Goal: Task Accomplishment & Management: Manage account settings

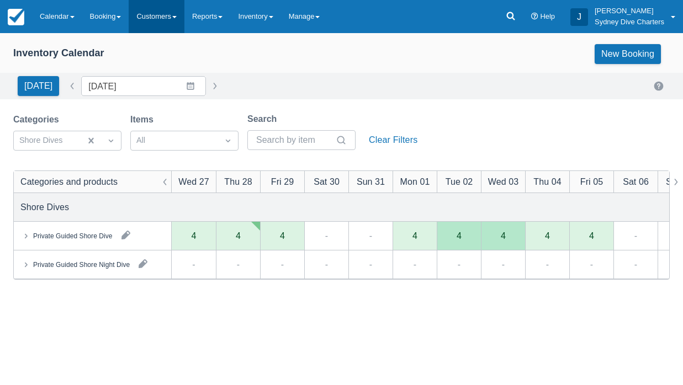
click at [167, 14] on link "Customers" at bounding box center [157, 16] width 56 height 33
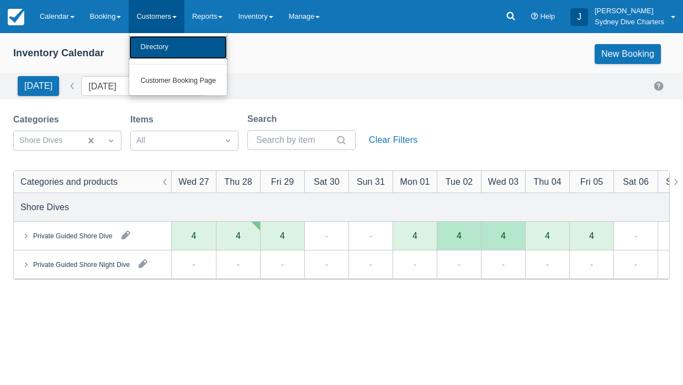
click at [165, 45] on link "Directory" at bounding box center [178, 47] width 98 height 23
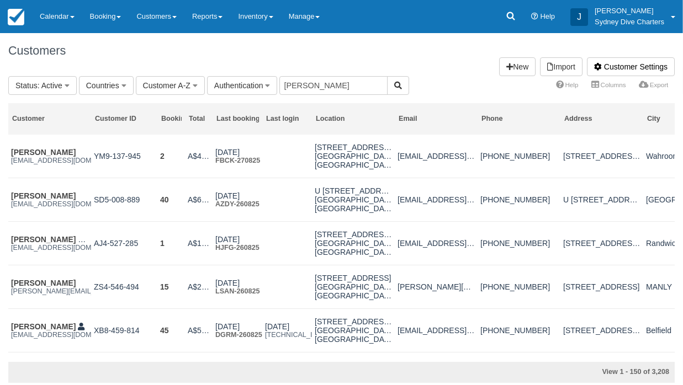
type input "[PERSON_NAME]"
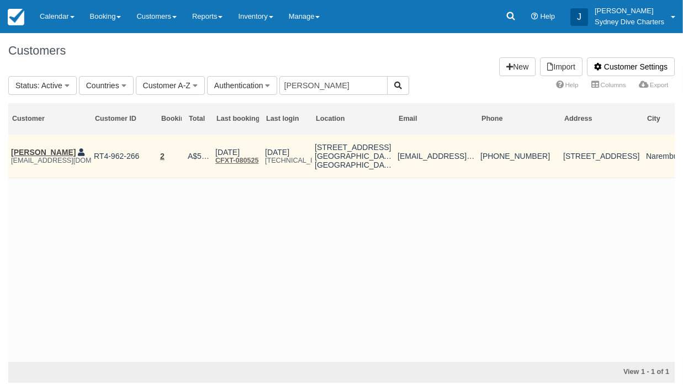
click at [53, 146] on td "Jonathan Kelly kellyjf71@gmail.com" at bounding box center [49, 157] width 83 height 44
click at [56, 151] on link "[PERSON_NAME]" at bounding box center [43, 152] width 65 height 9
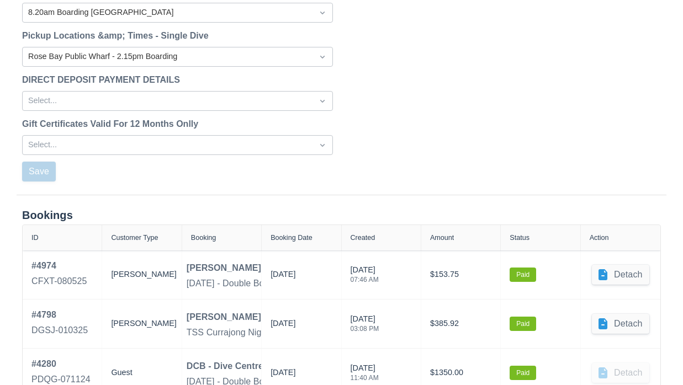
scroll to position [1498, 0]
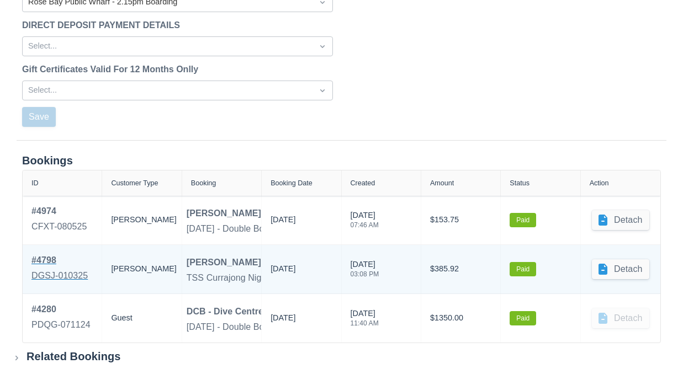
click at [46, 261] on div "# 4798" at bounding box center [59, 260] width 56 height 13
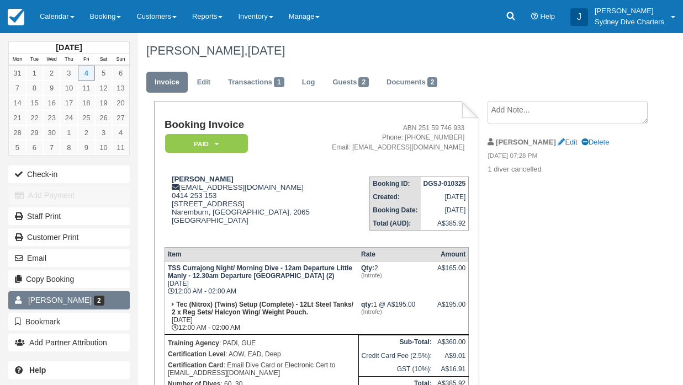
click at [66, 304] on span "[PERSON_NAME]" at bounding box center [59, 300] width 63 height 9
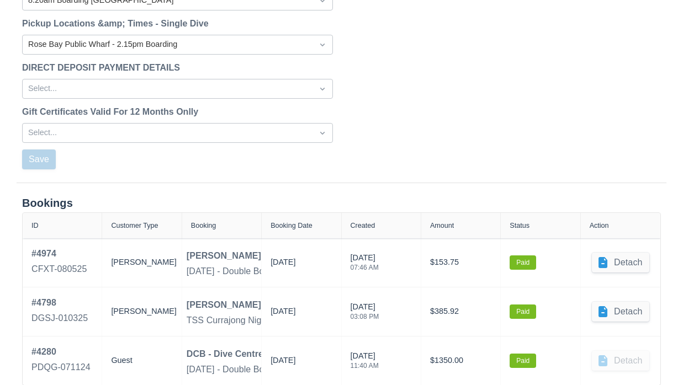
scroll to position [1459, 0]
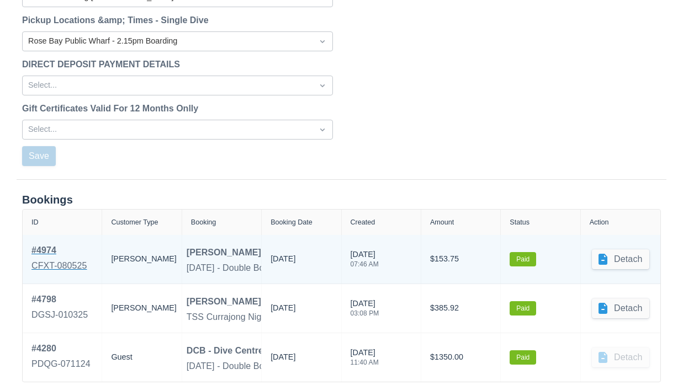
click at [49, 251] on div "# 4974" at bounding box center [59, 250] width 56 height 13
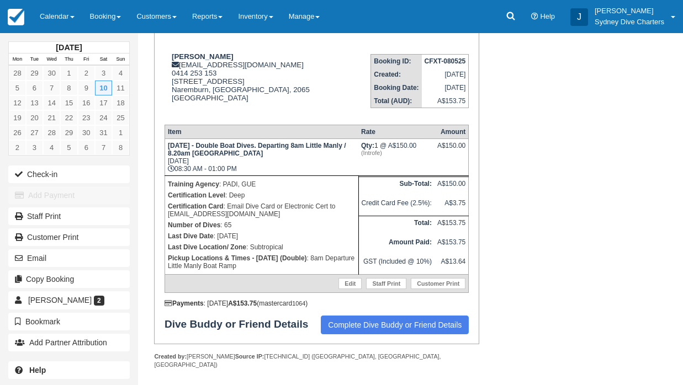
scroll to position [133, 0]
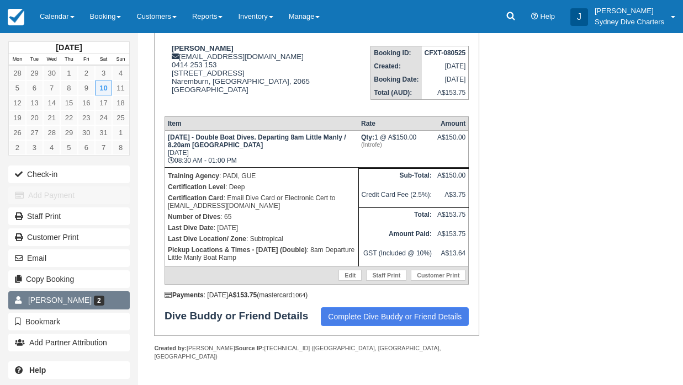
click at [51, 299] on span "[PERSON_NAME]" at bounding box center [59, 300] width 63 height 9
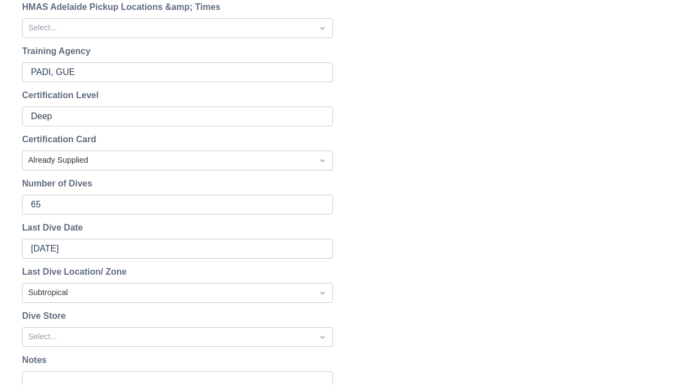
scroll to position [514, 0]
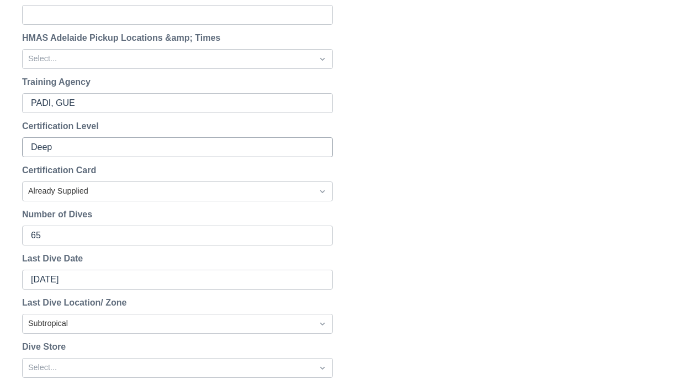
click at [91, 147] on input "Deep" at bounding box center [176, 147] width 291 height 20
type input "D"
type input "Tech 45"
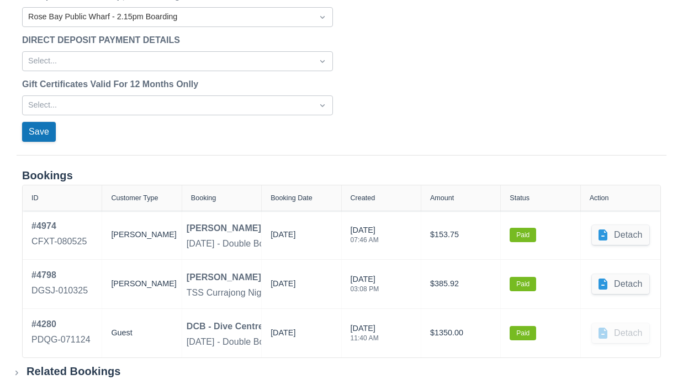
scroll to position [1498, 0]
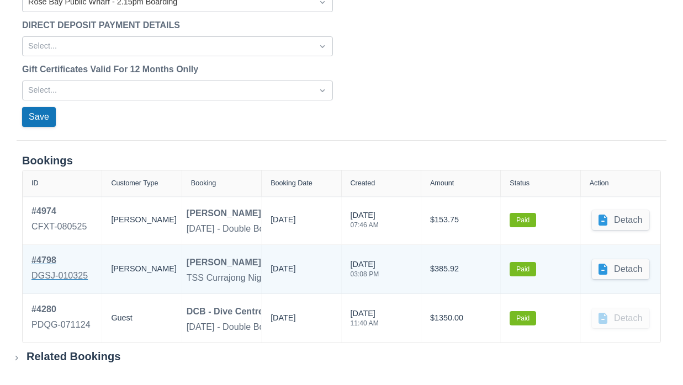
click at [50, 262] on div "# 4798" at bounding box center [59, 260] width 56 height 13
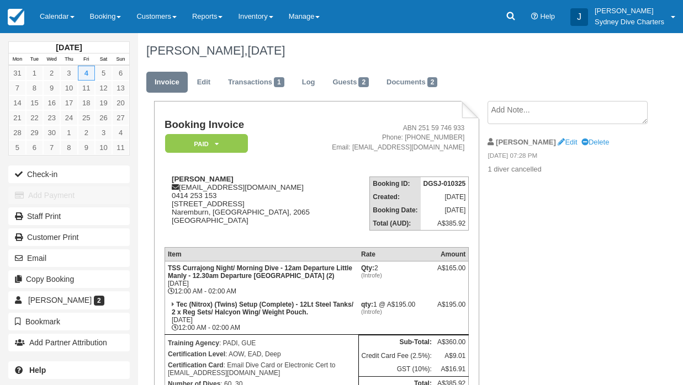
scroll to position [82, 0]
